Goal: Task Accomplishment & Management: Manage account settings

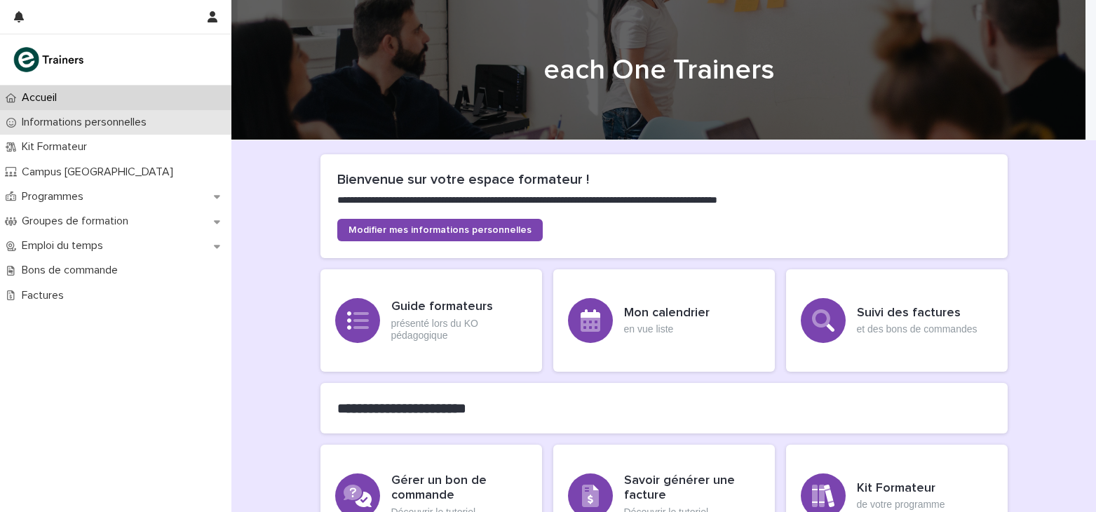
click at [121, 130] on div "Informations personnelles" at bounding box center [115, 122] width 231 height 25
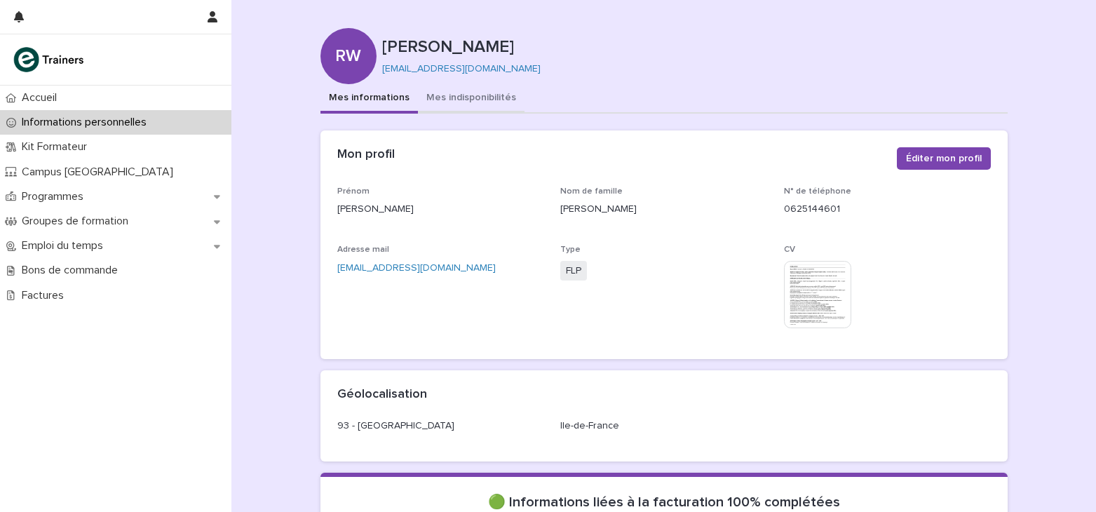
click at [479, 95] on button "Mes indisponibilités" at bounding box center [471, 98] width 107 height 29
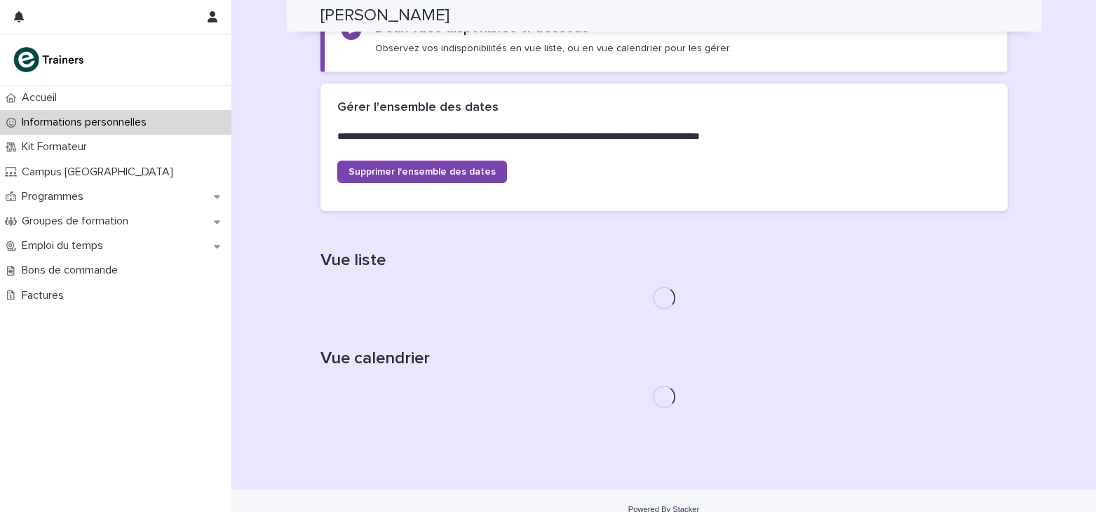
scroll to position [298, 0]
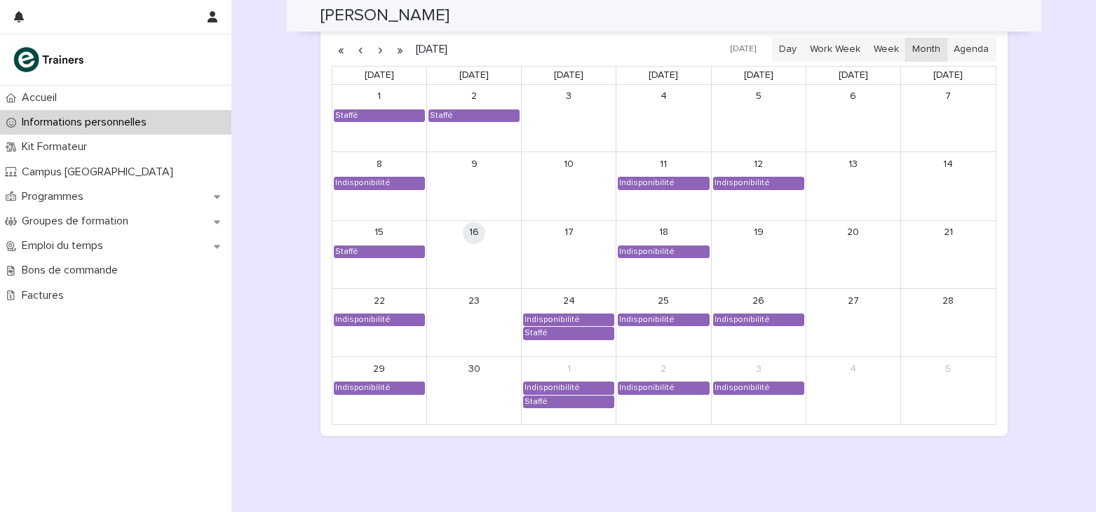
scroll to position [1181, 0]
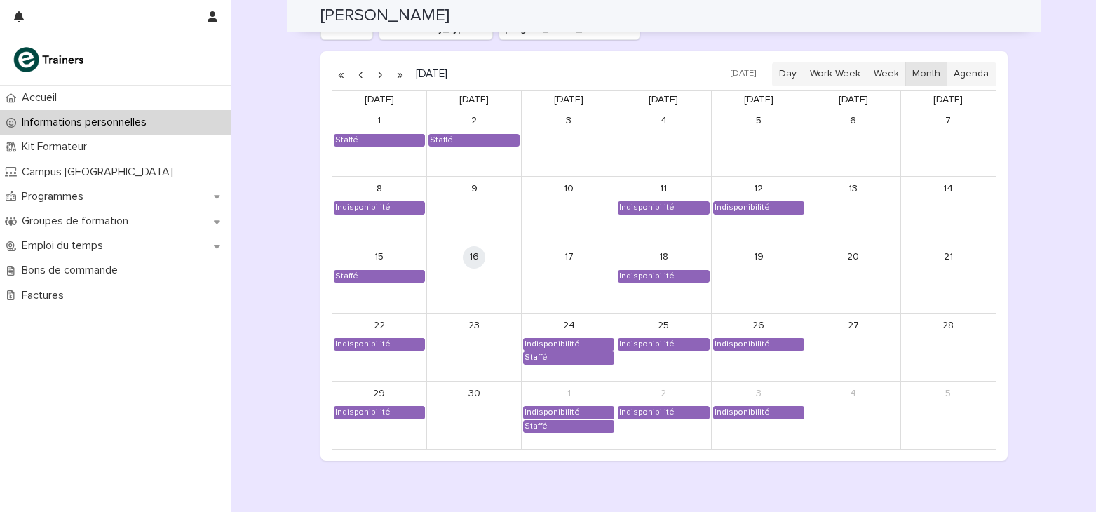
click at [374, 76] on button "button" at bounding box center [381, 74] width 20 height 22
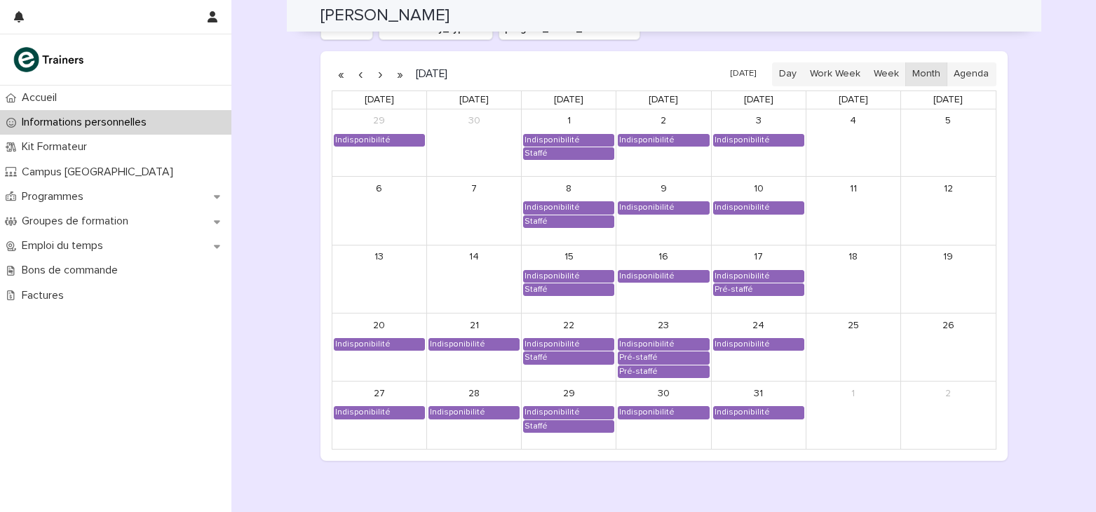
click at [374, 76] on button "button" at bounding box center [381, 74] width 20 height 22
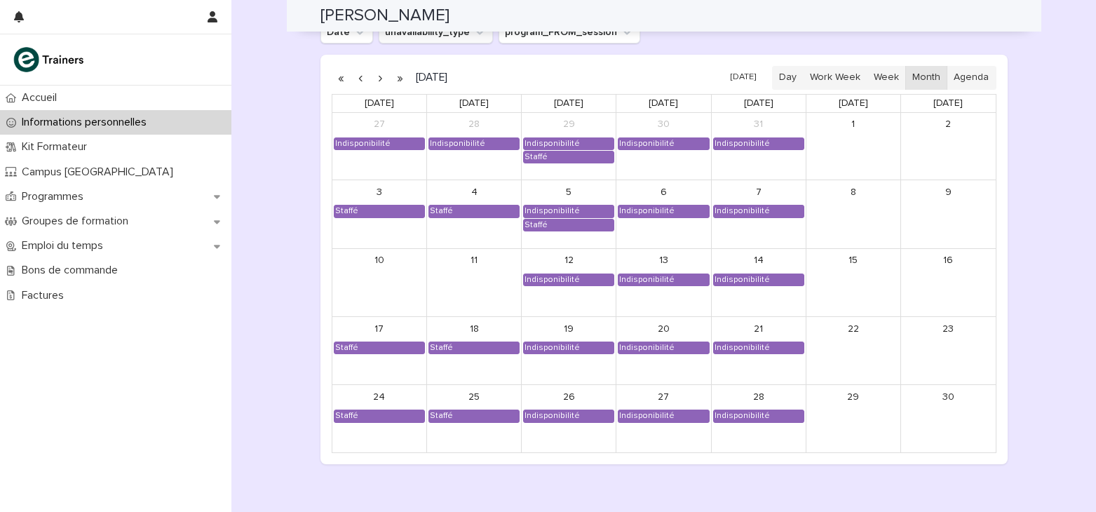
scroll to position [1111, 0]
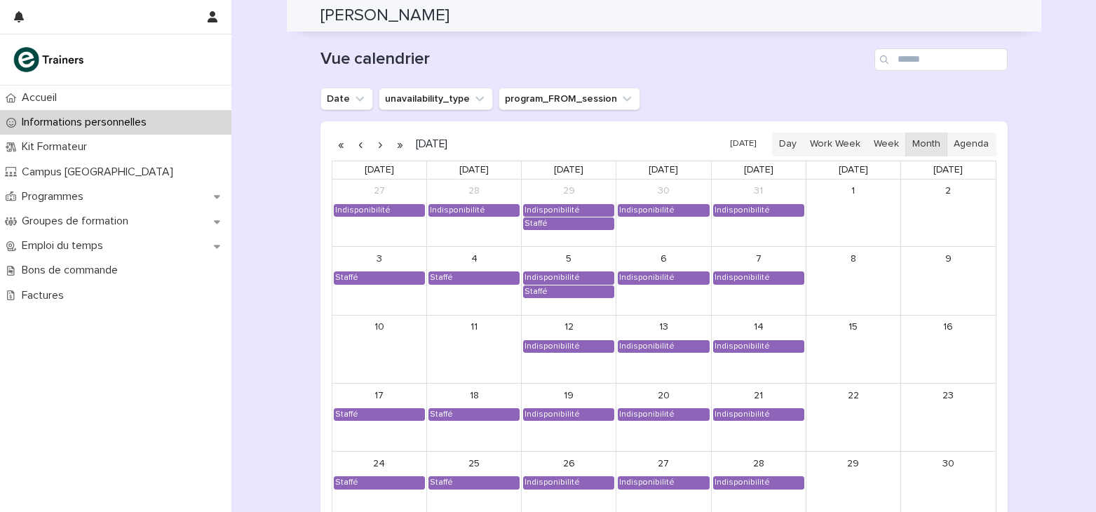
click at [371, 141] on button "button" at bounding box center [381, 144] width 20 height 22
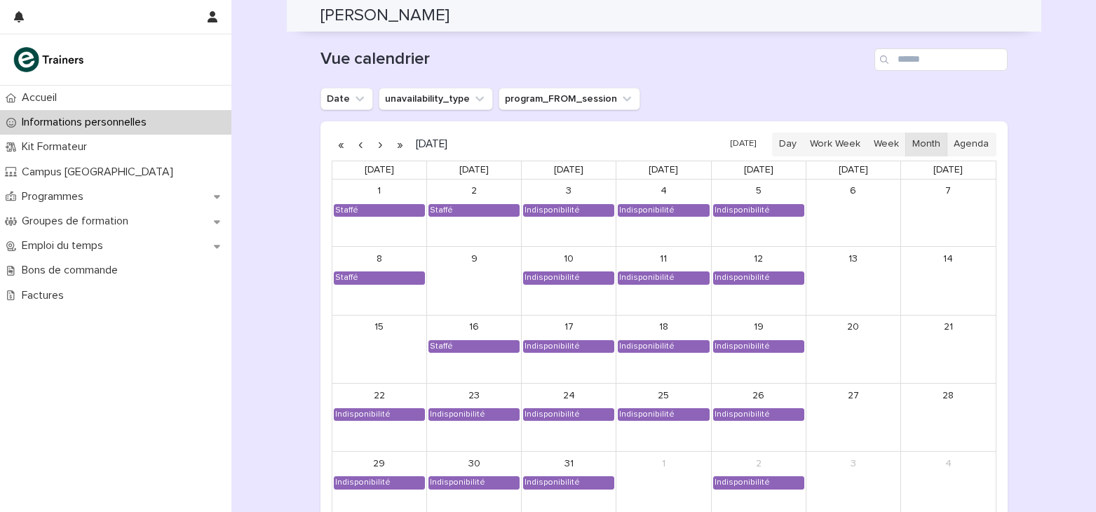
click at [371, 141] on button "button" at bounding box center [381, 144] width 20 height 22
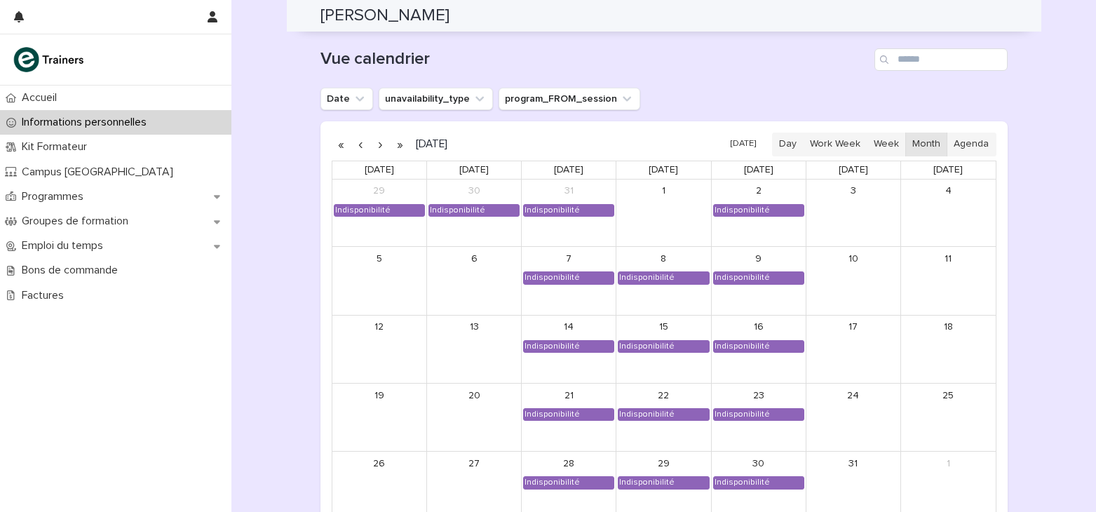
click at [379, 148] on button "button" at bounding box center [381, 144] width 20 height 22
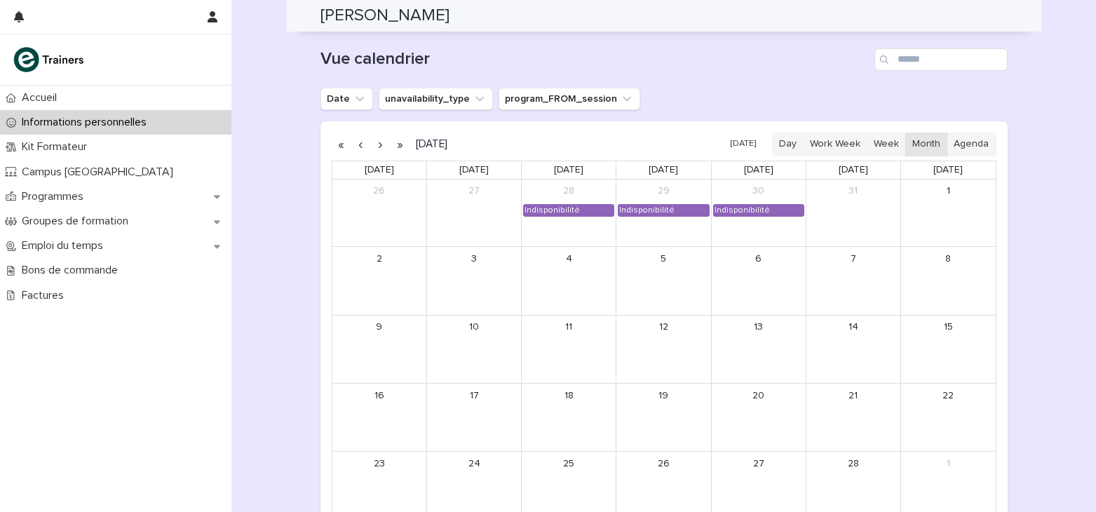
click at [351, 141] on button "button" at bounding box center [361, 144] width 20 height 22
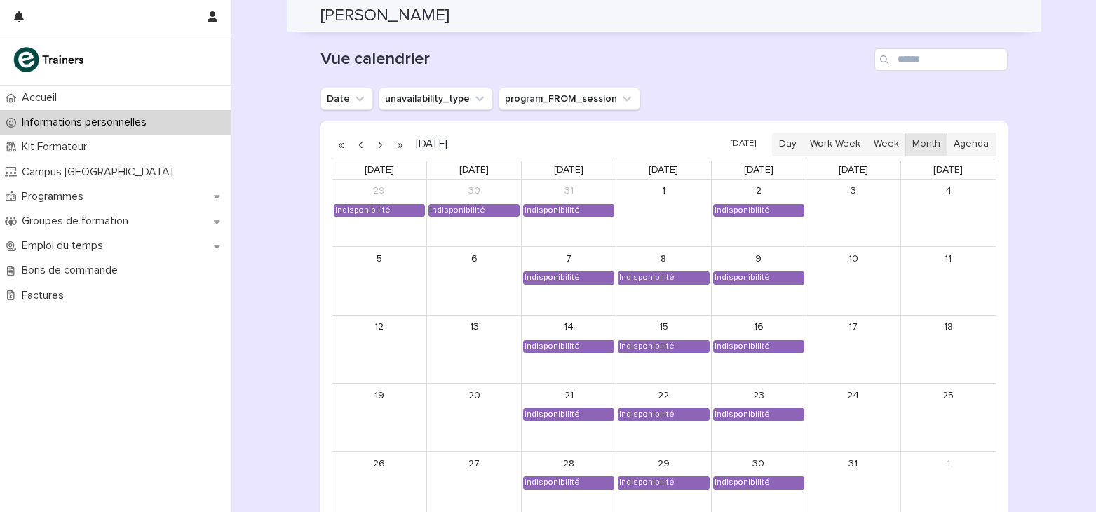
click at [351, 141] on button "button" at bounding box center [361, 144] width 20 height 22
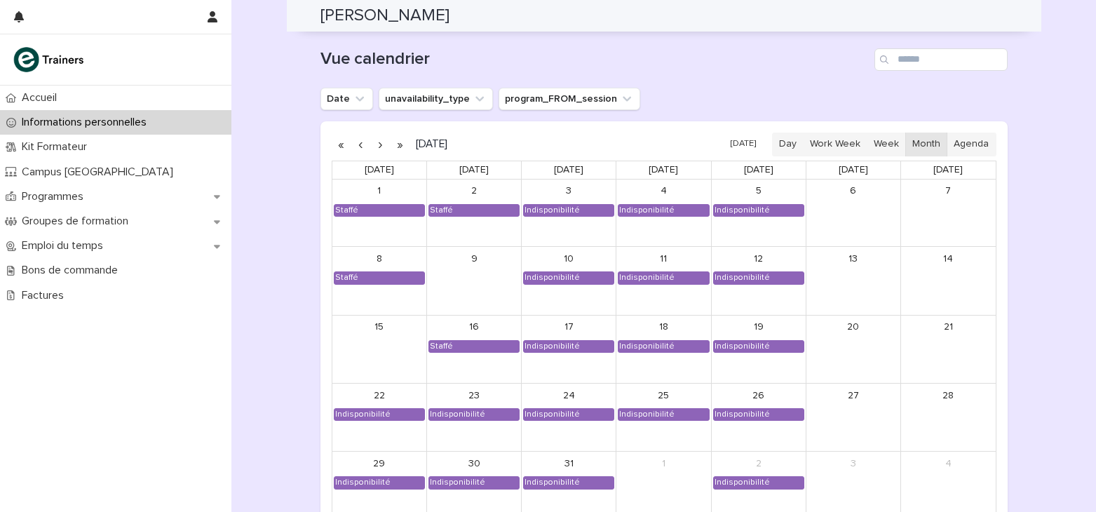
click at [351, 141] on button "button" at bounding box center [361, 144] width 20 height 22
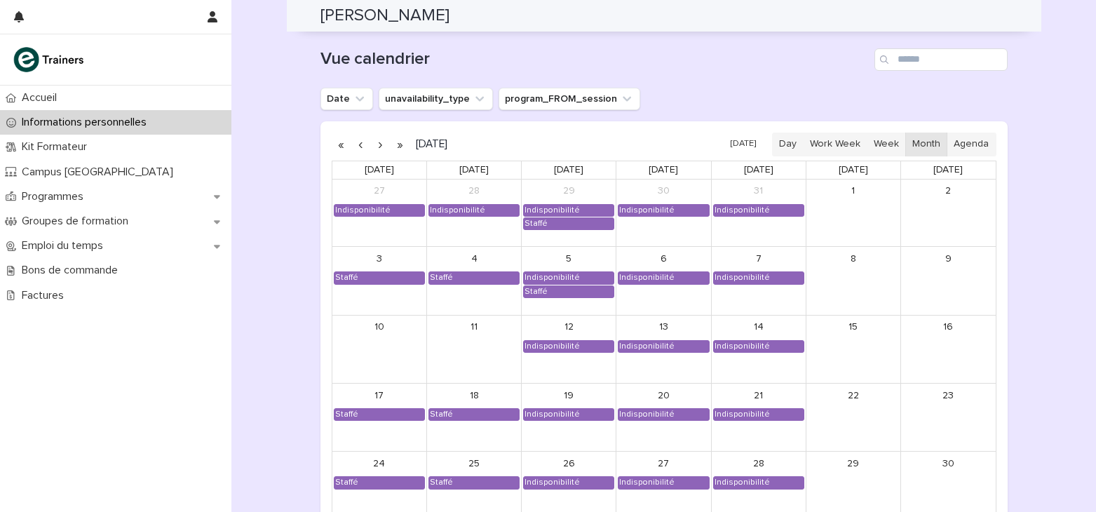
click at [373, 148] on button "button" at bounding box center [381, 144] width 20 height 22
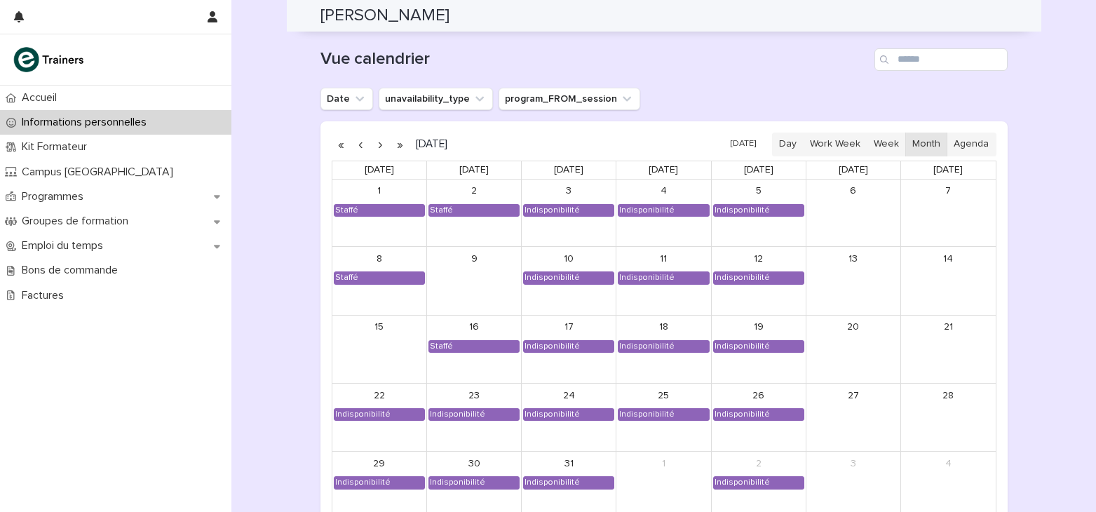
click at [363, 144] on button "button" at bounding box center [361, 144] width 20 height 22
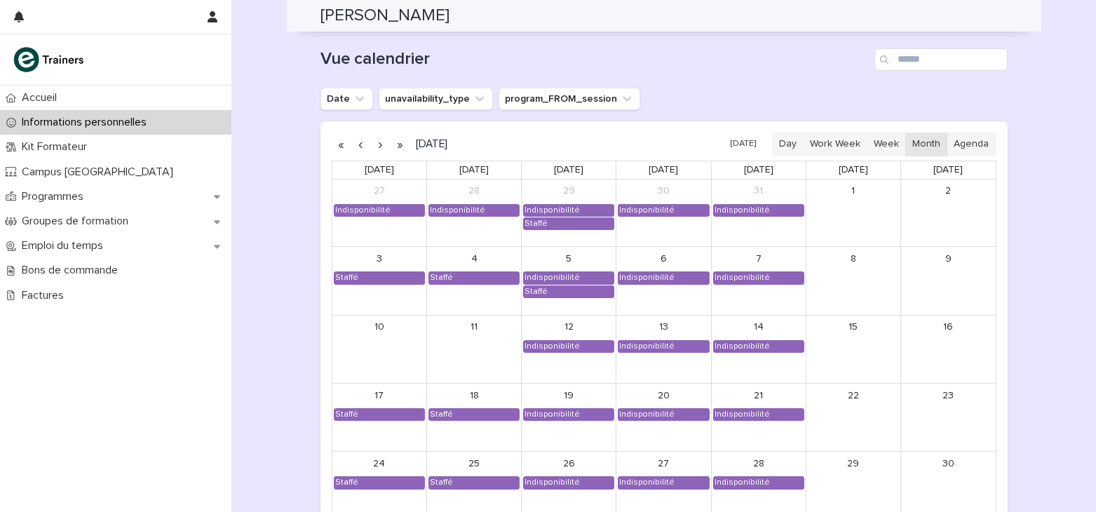
click at [363, 144] on button "button" at bounding box center [361, 144] width 20 height 22
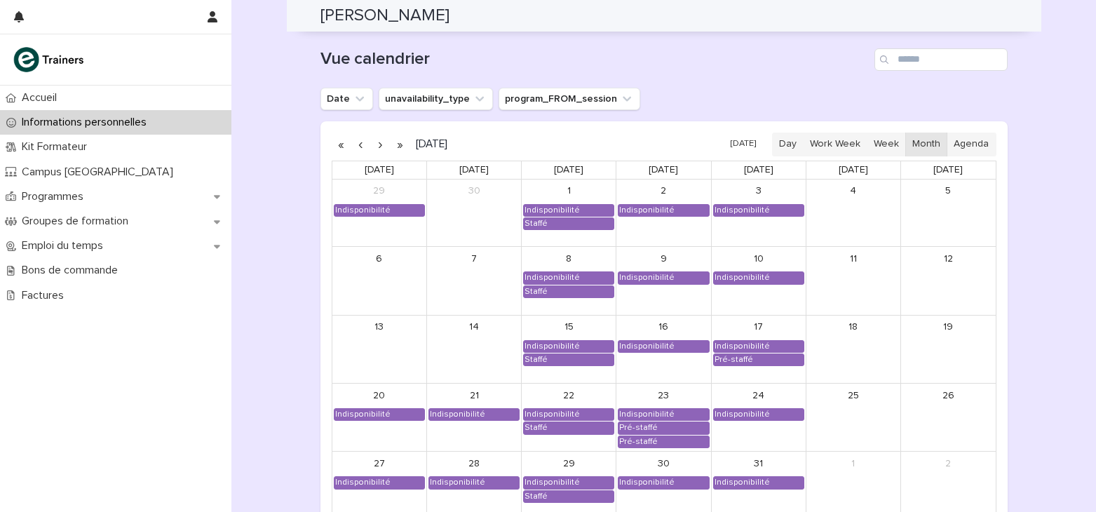
click at [363, 144] on button "button" at bounding box center [361, 144] width 20 height 22
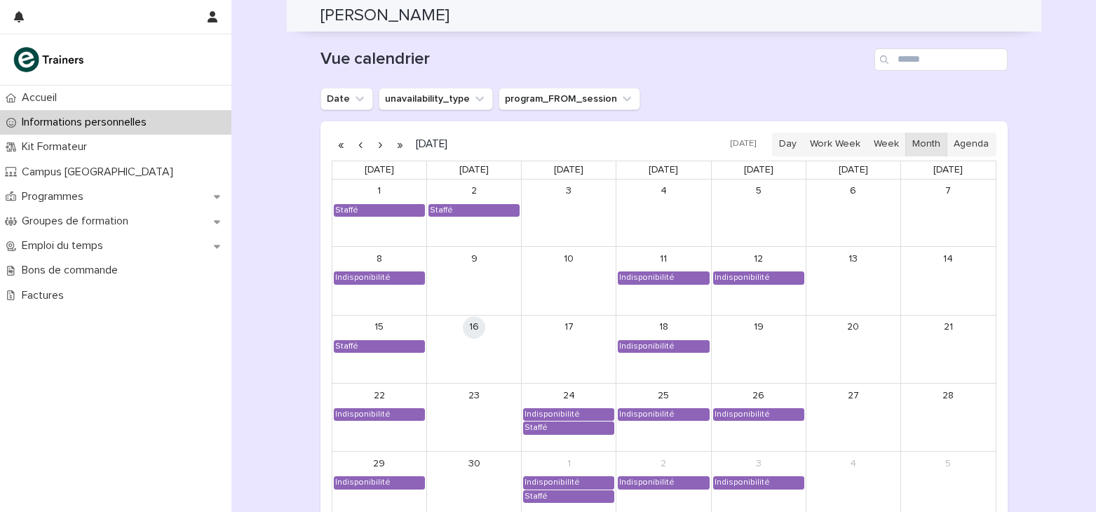
click at [371, 149] on button "button" at bounding box center [381, 144] width 20 height 22
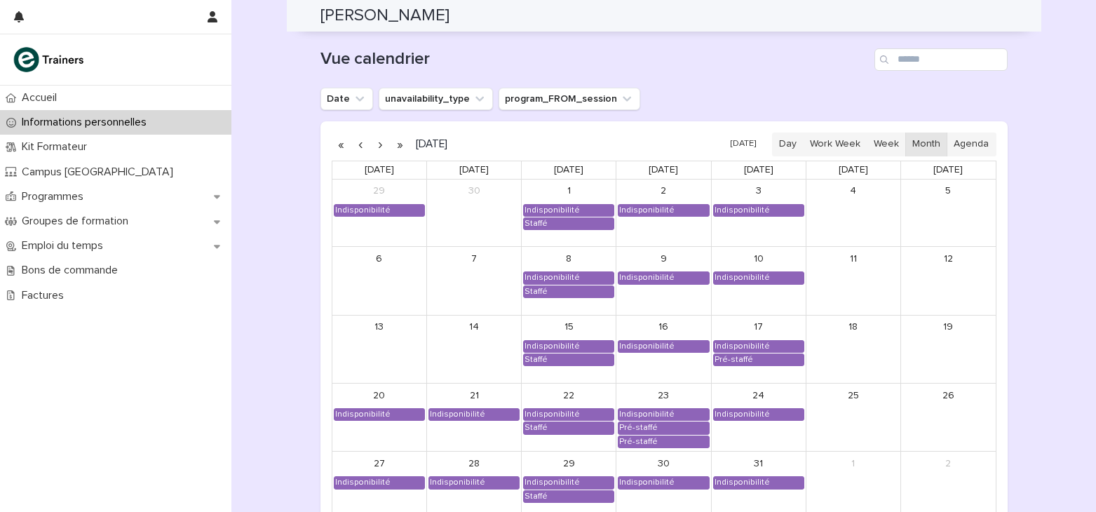
click at [371, 149] on button "button" at bounding box center [381, 144] width 20 height 22
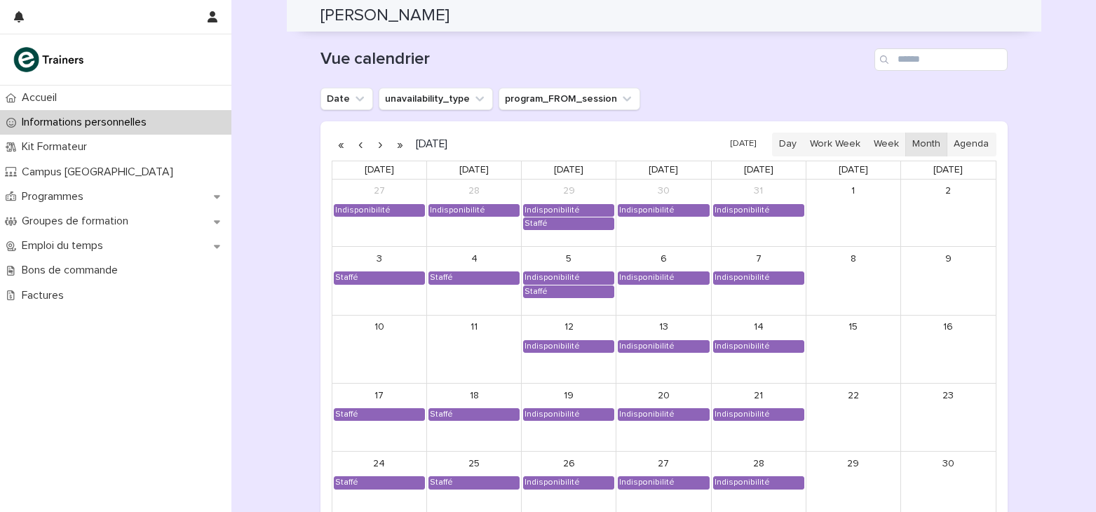
click at [371, 149] on button "button" at bounding box center [381, 144] width 20 height 22
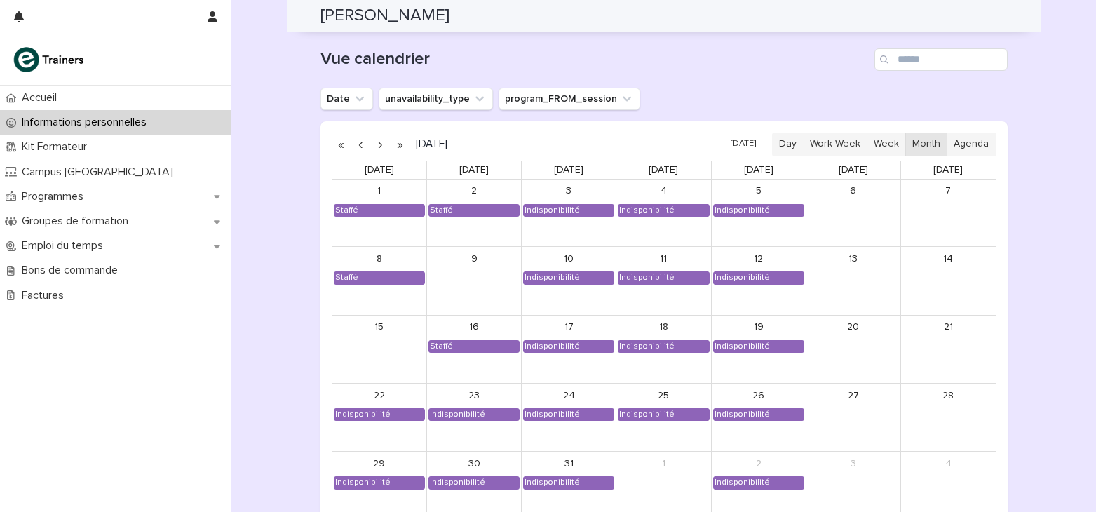
click at [371, 149] on button "button" at bounding box center [381, 144] width 20 height 22
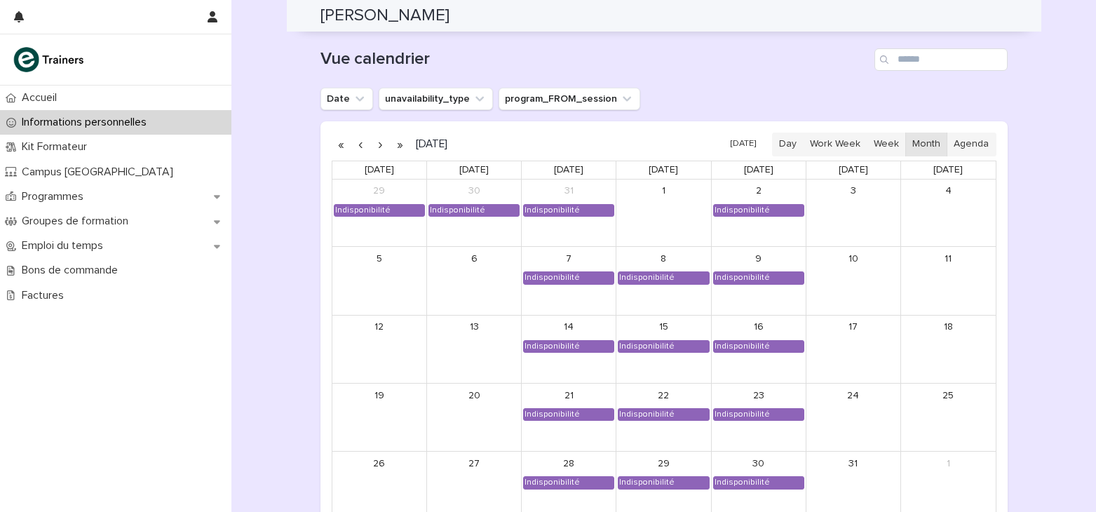
click at [351, 144] on button "button" at bounding box center [361, 144] width 20 height 22
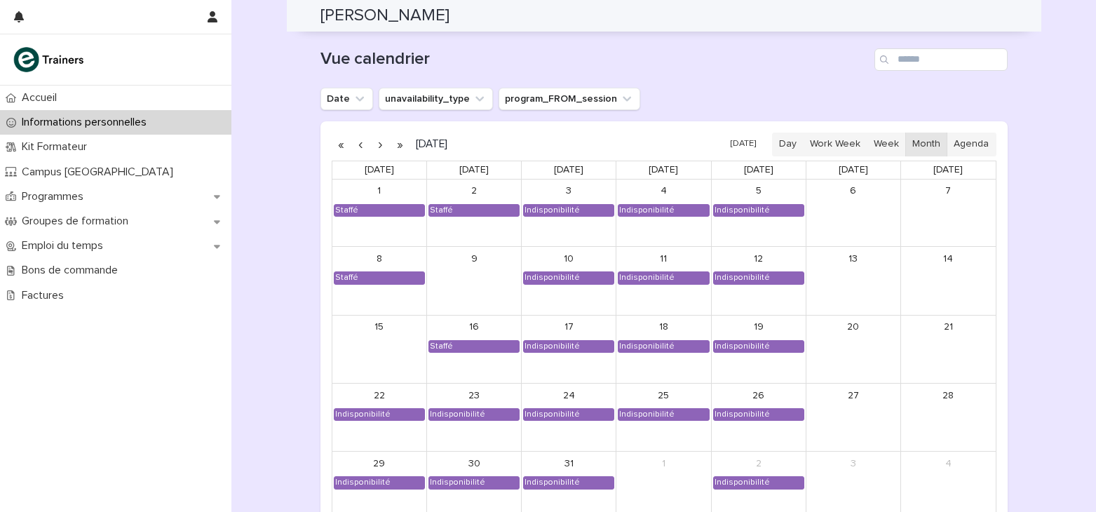
click at [351, 144] on button "button" at bounding box center [361, 144] width 20 height 22
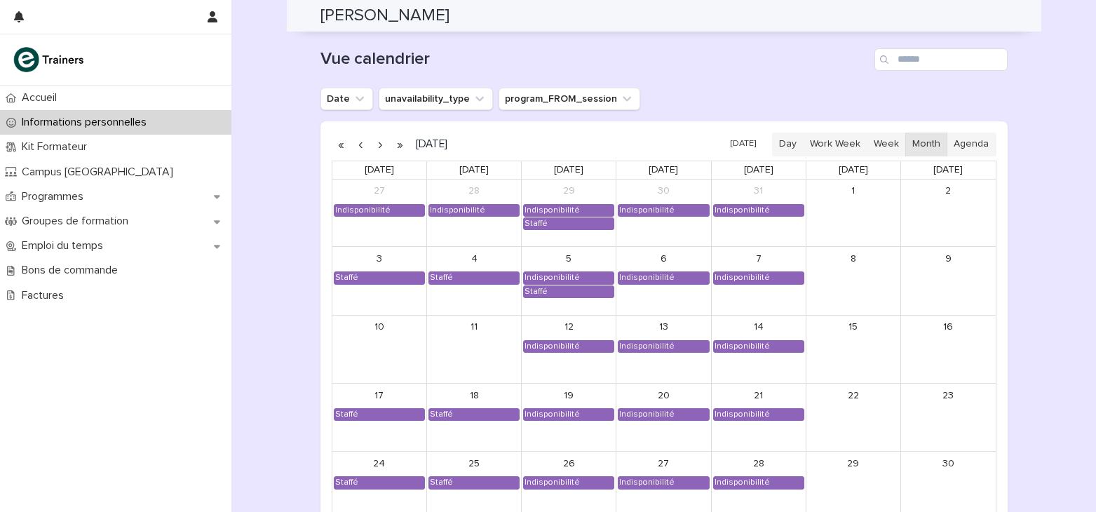
click at [351, 144] on button "button" at bounding box center [361, 144] width 20 height 22
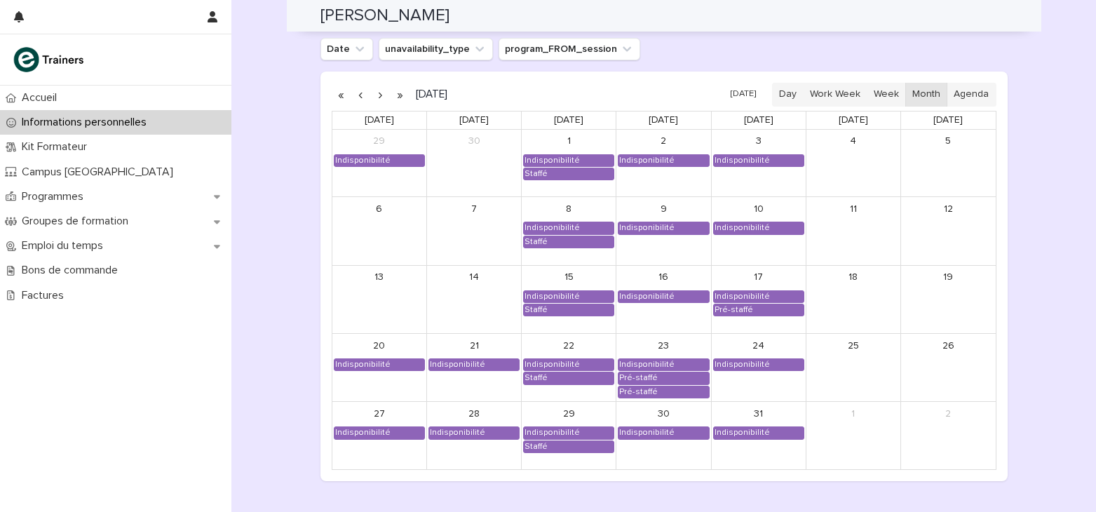
scroll to position [1181, 0]
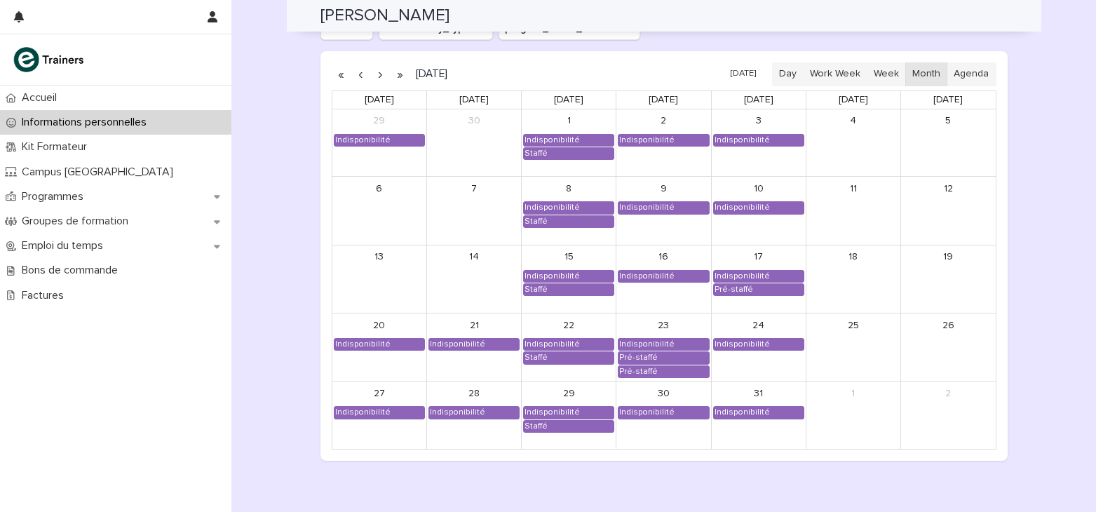
click at [375, 73] on button "button" at bounding box center [381, 74] width 20 height 22
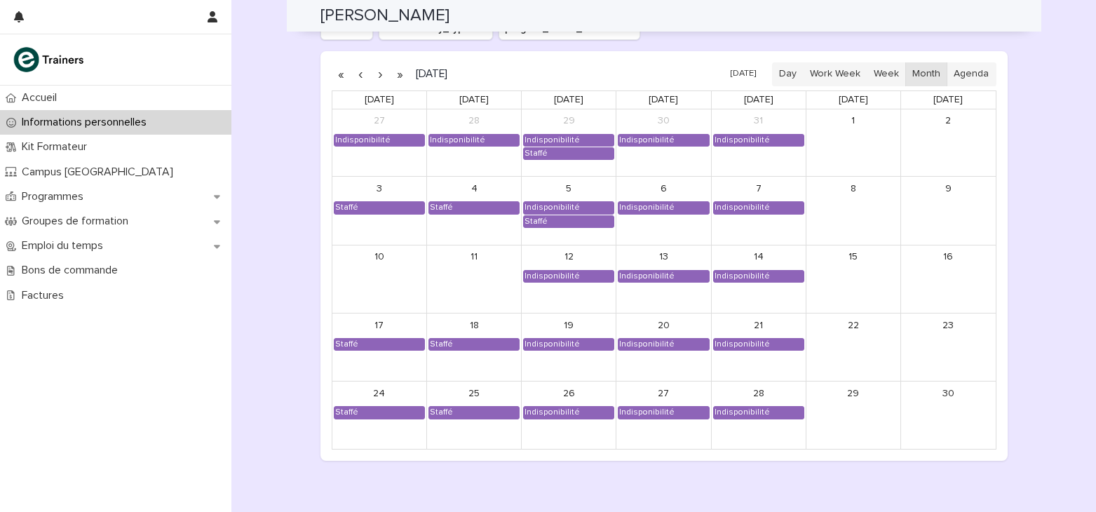
click at [375, 73] on button "button" at bounding box center [381, 74] width 20 height 22
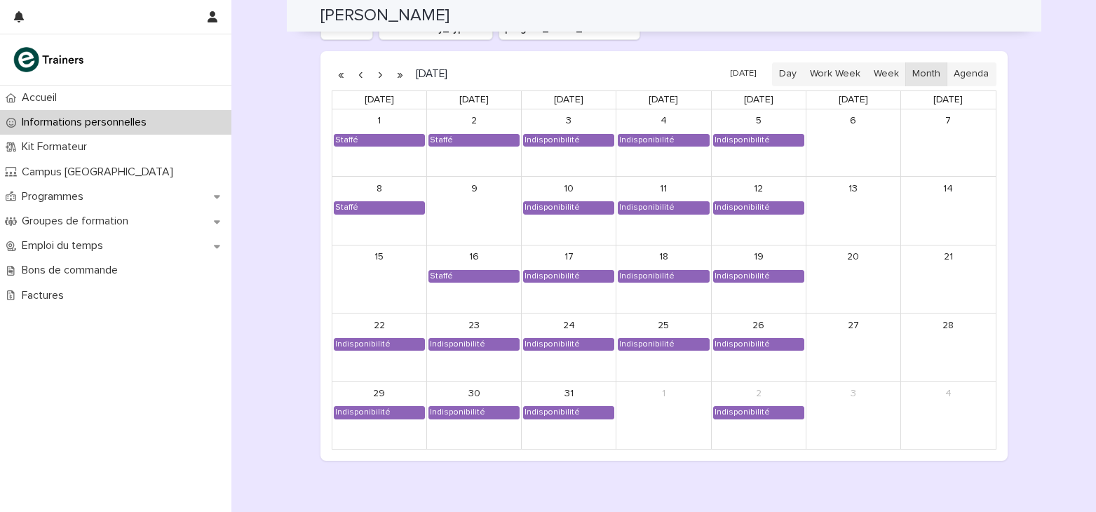
click at [358, 79] on button "button" at bounding box center [361, 74] width 20 height 22
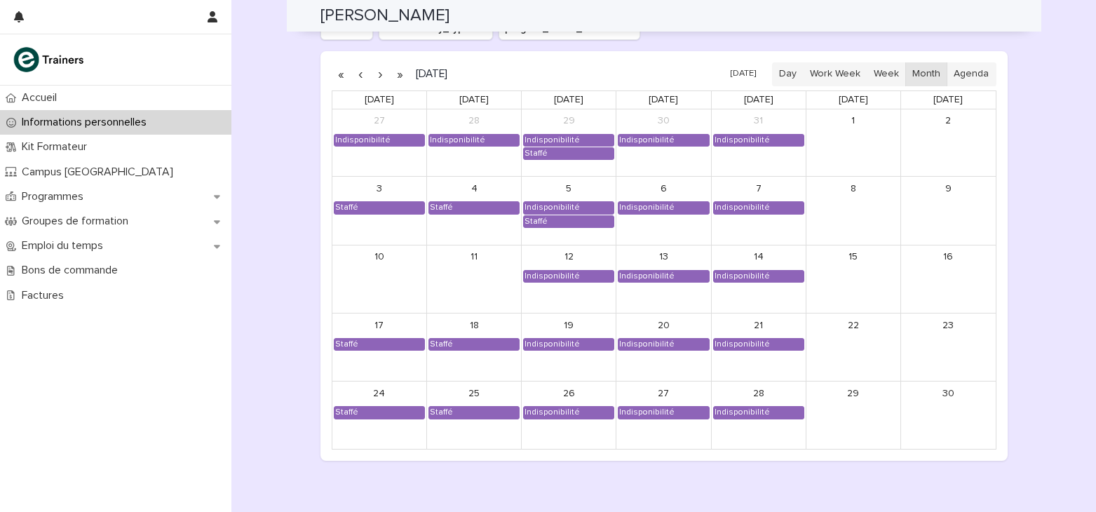
click at [354, 69] on button "button" at bounding box center [361, 74] width 20 height 22
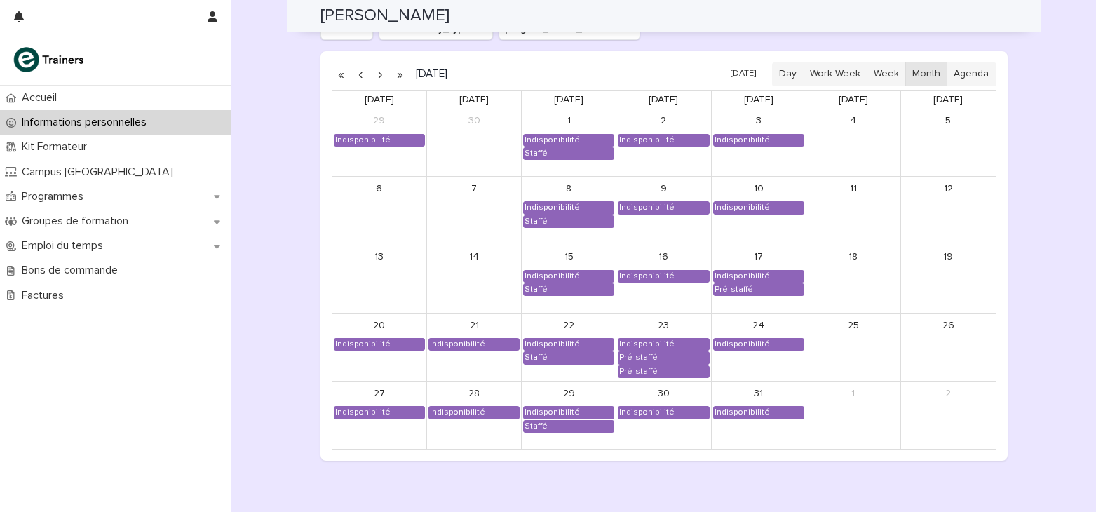
click at [351, 72] on button "button" at bounding box center [361, 74] width 20 height 22
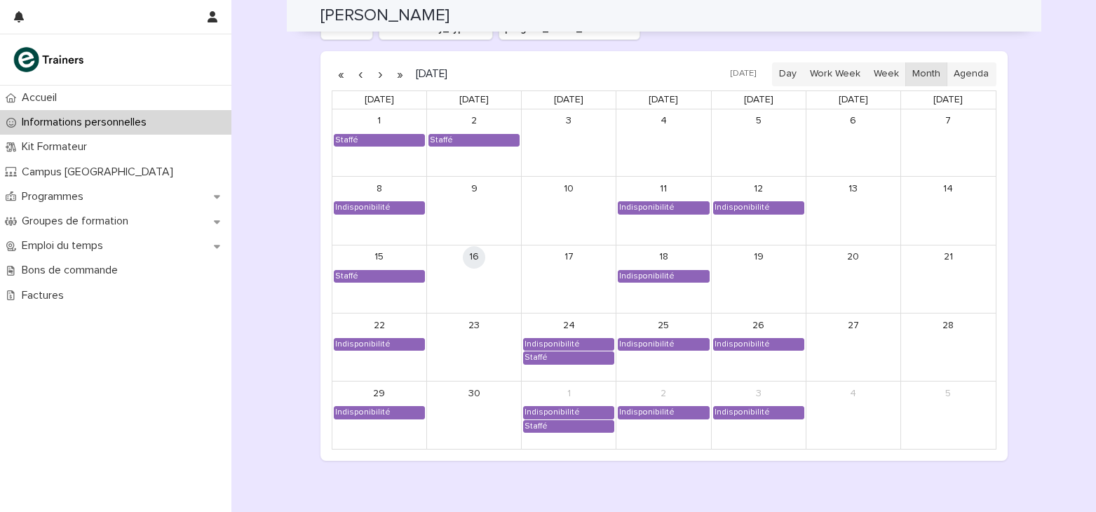
click at [374, 76] on button "button" at bounding box center [381, 74] width 20 height 22
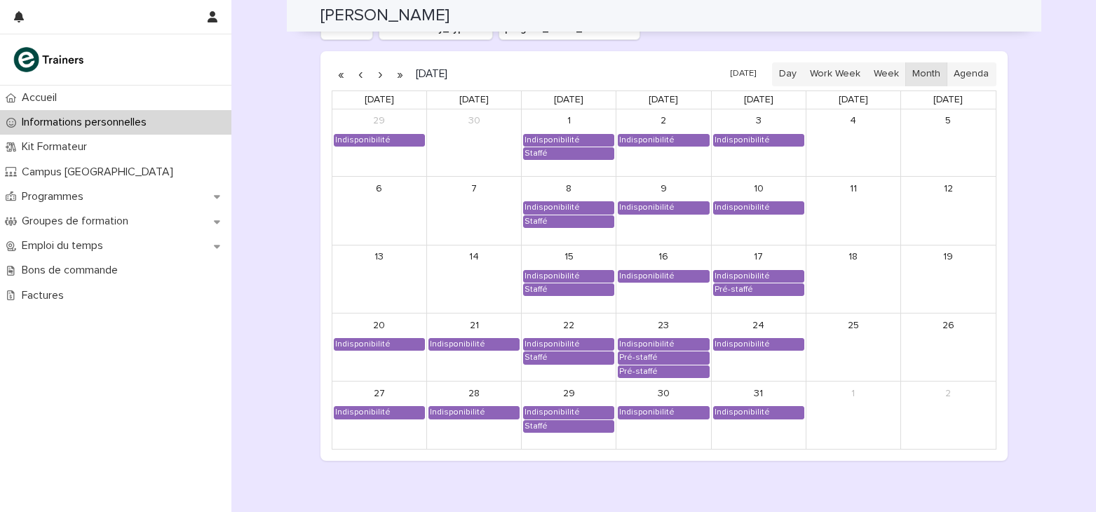
click at [374, 76] on button "button" at bounding box center [381, 74] width 20 height 22
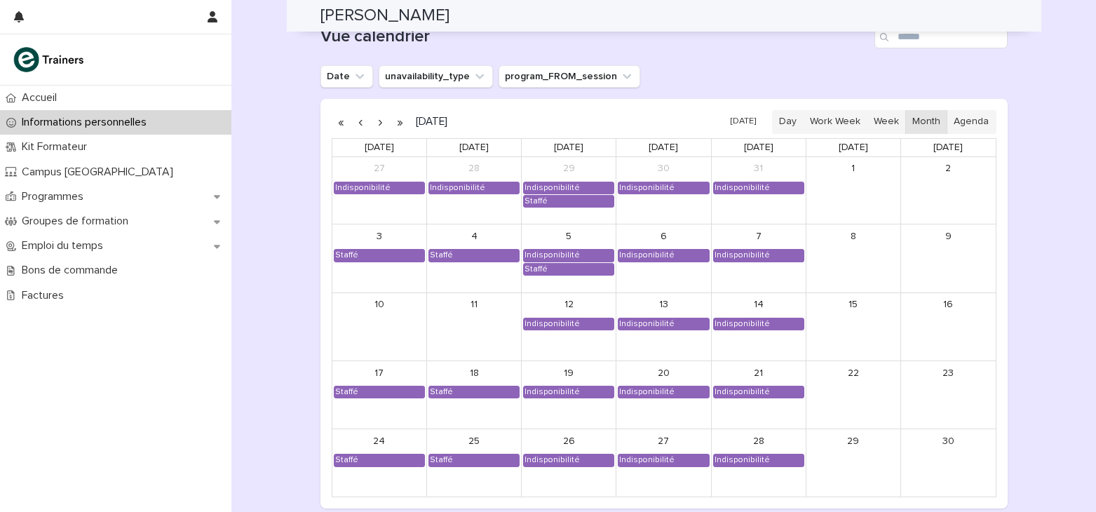
scroll to position [1111, 0]
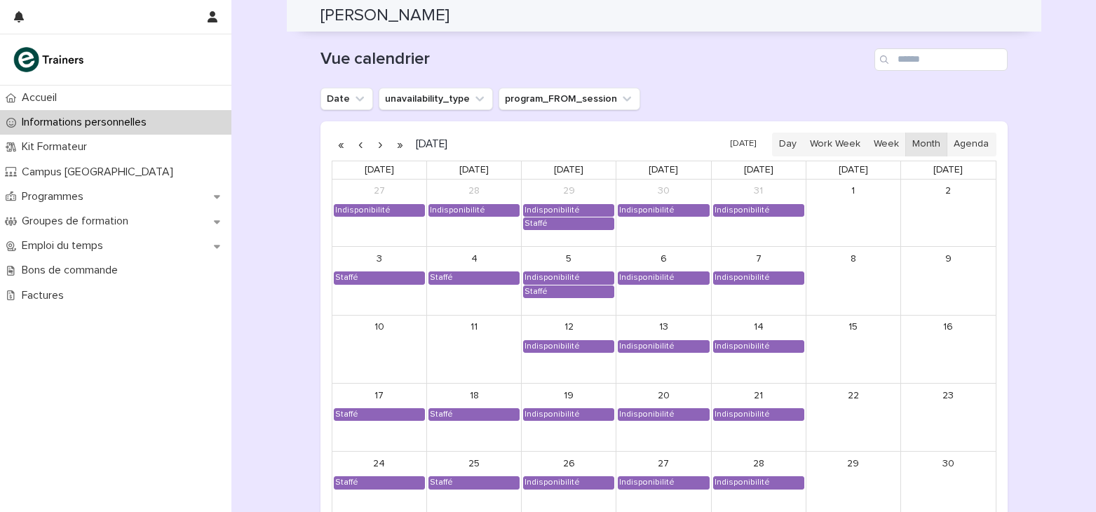
click at [354, 138] on button "button" at bounding box center [361, 144] width 20 height 22
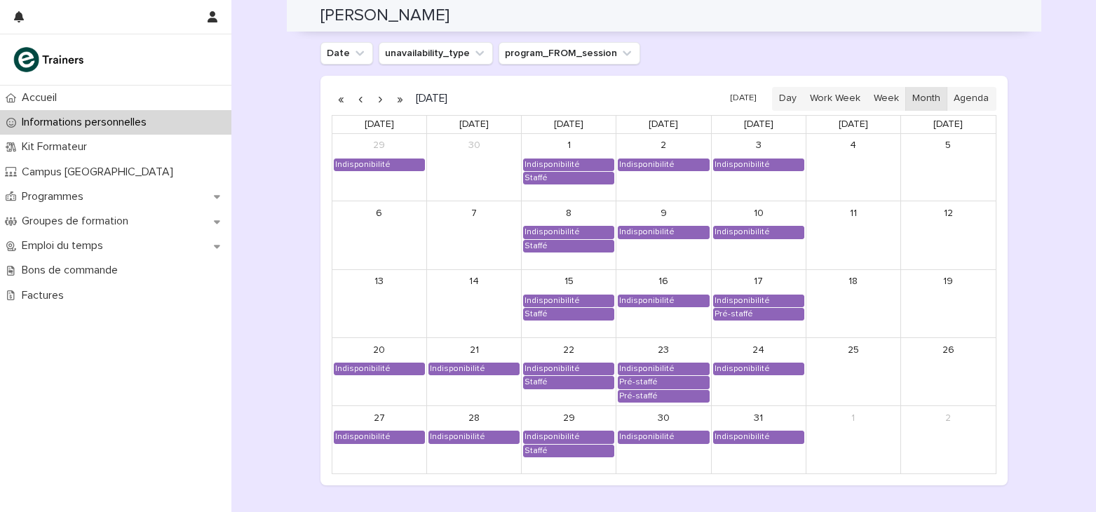
scroll to position [1181, 0]
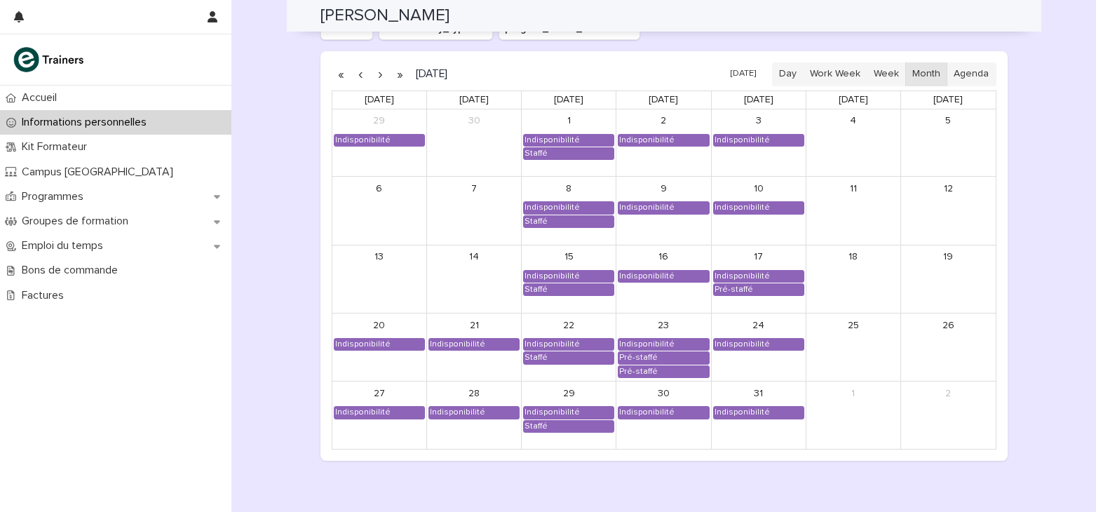
click at [374, 71] on button "button" at bounding box center [381, 74] width 20 height 22
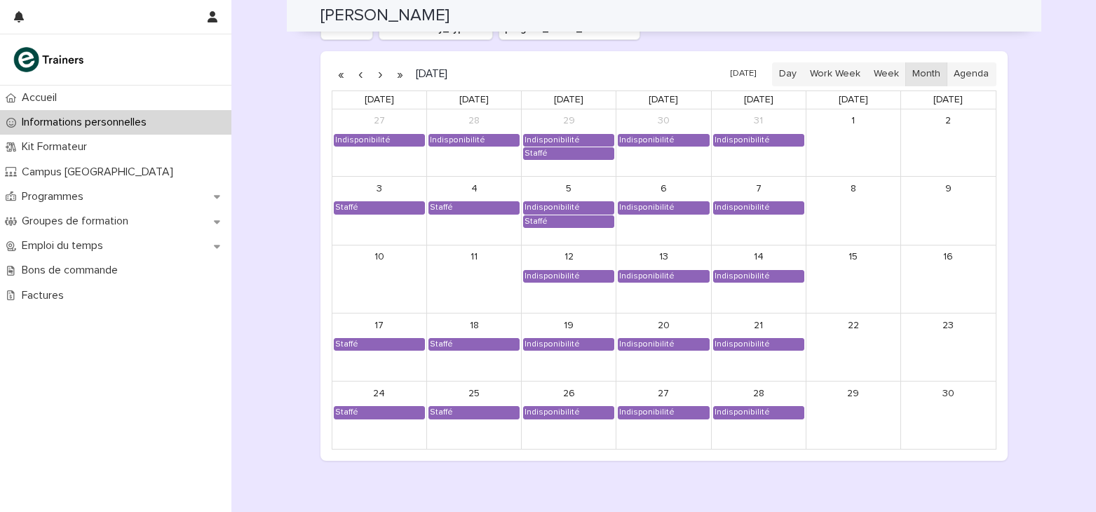
click at [351, 76] on button "button" at bounding box center [361, 74] width 20 height 22
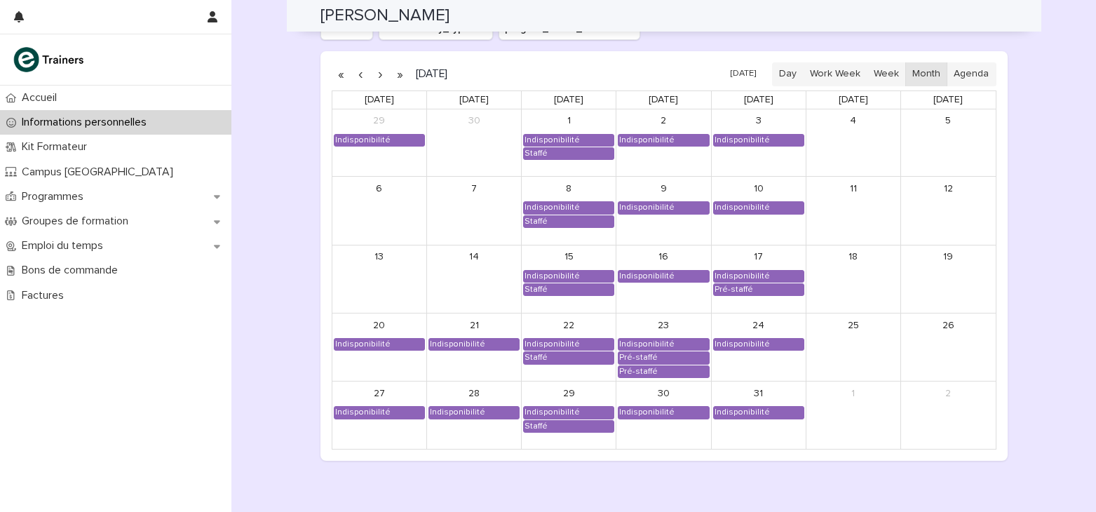
scroll to position [1111, 0]
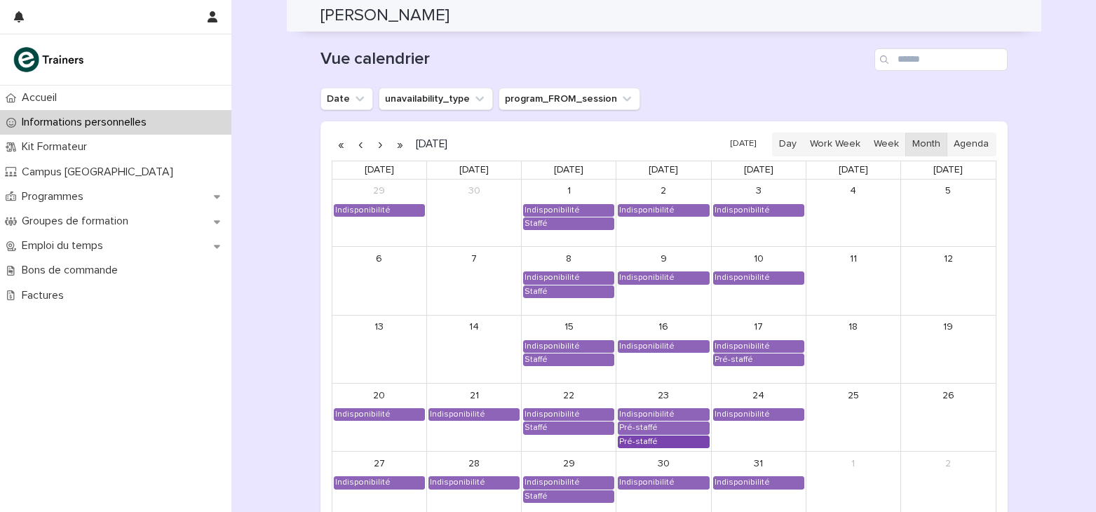
click at [635, 441] on div "Pré-staffé" at bounding box center [638, 441] width 40 height 11
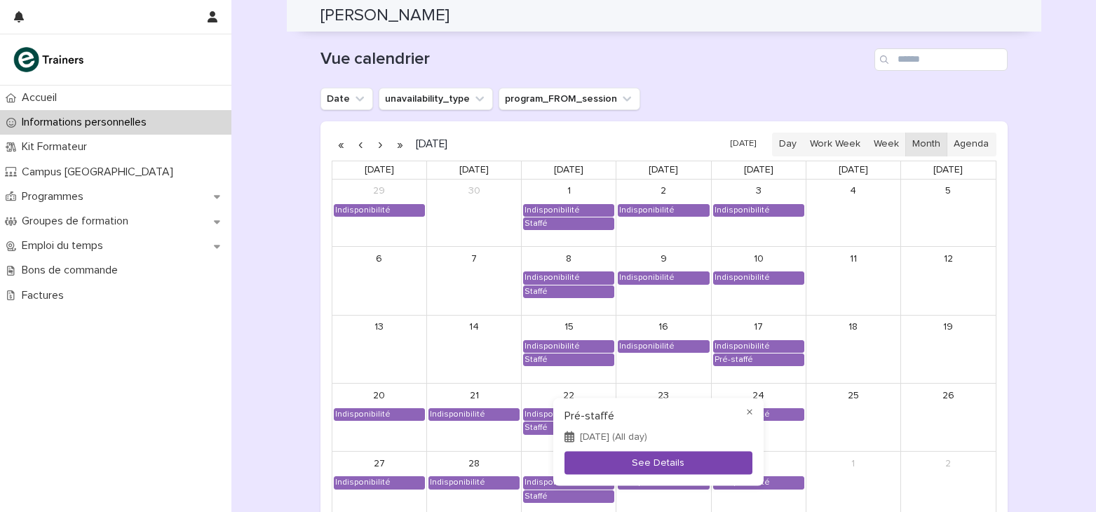
click at [644, 459] on button "See Details" at bounding box center [658, 462] width 188 height 23
